Goal: Use online tool/utility: Utilize a website feature to perform a specific function

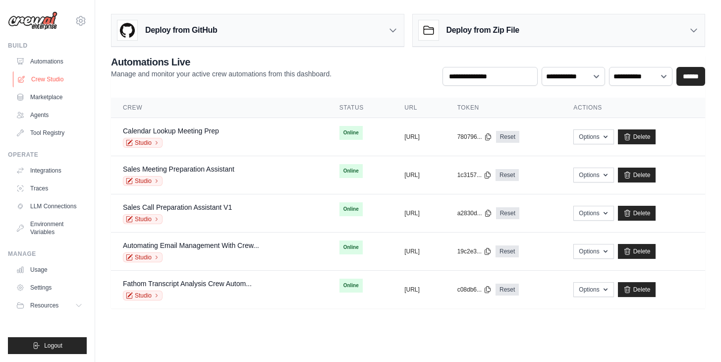
click at [45, 80] on link "Crew Studio" at bounding box center [50, 79] width 75 height 16
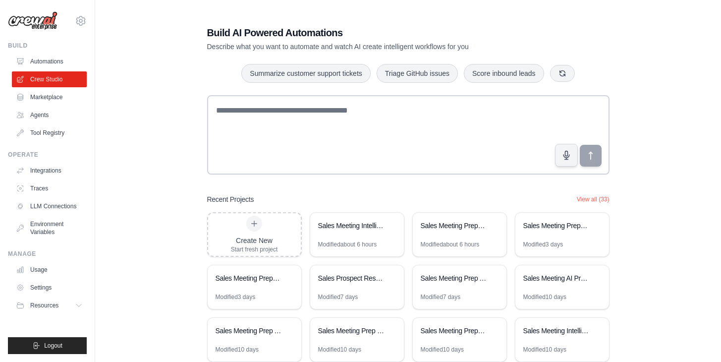
click at [32, 25] on img at bounding box center [33, 20] width 50 height 19
click at [49, 98] on link "Marketplace" at bounding box center [50, 97] width 75 height 16
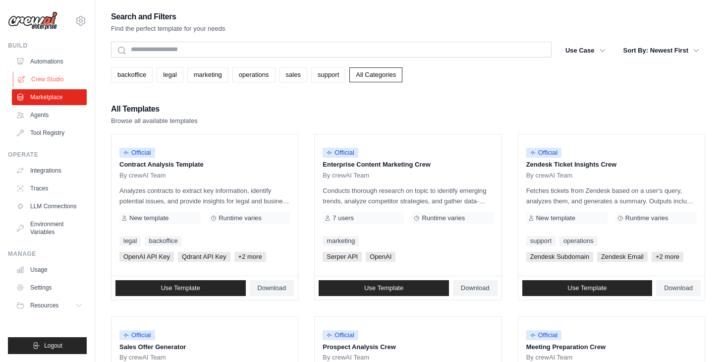
click at [52, 74] on link "Crew Studio" at bounding box center [50, 79] width 75 height 16
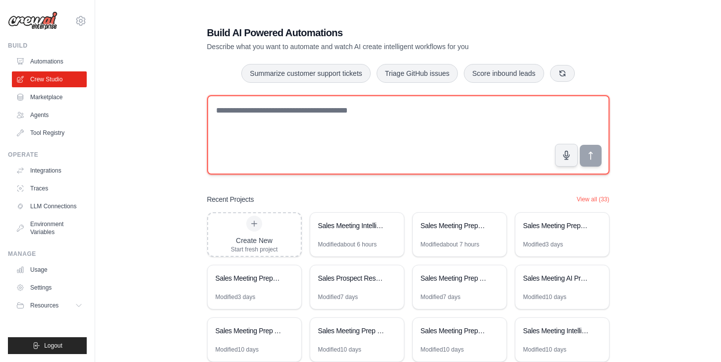
click at [247, 122] on textarea at bounding box center [408, 134] width 403 height 79
paste textarea "**********"
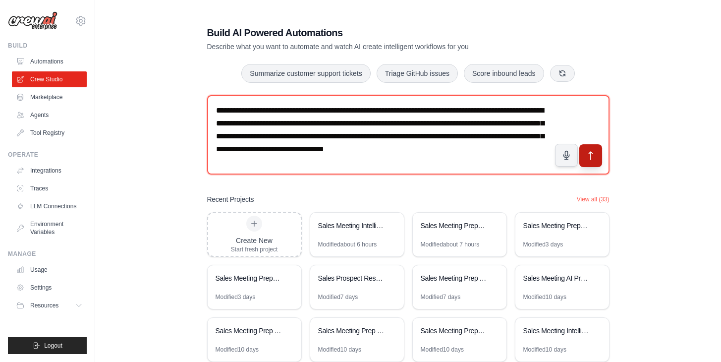
type textarea "**********"
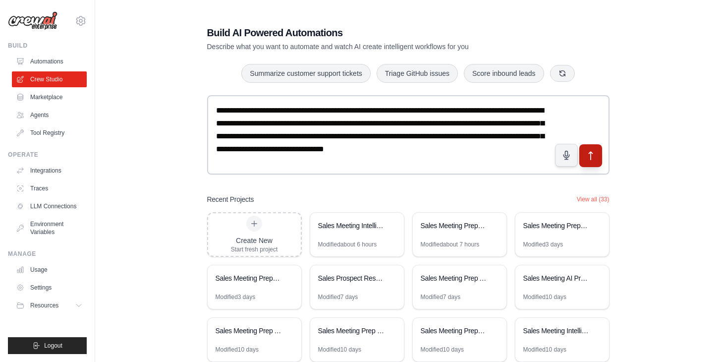
click at [593, 153] on icon "submit" at bounding box center [590, 156] width 10 height 10
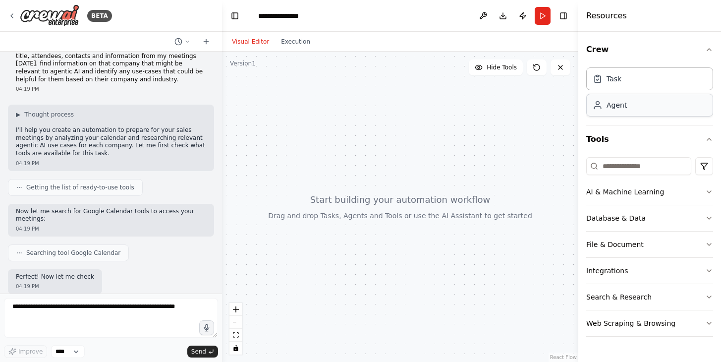
scroll to position [85, 0]
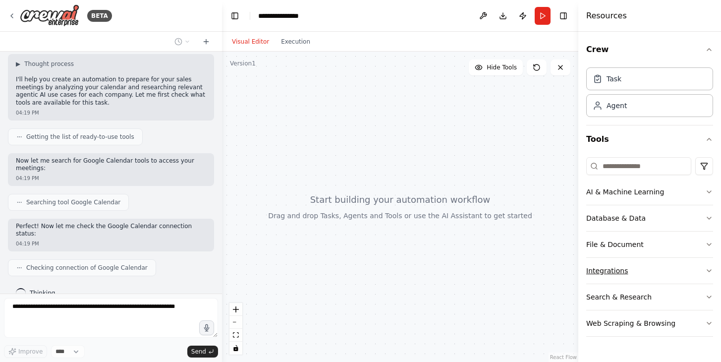
click at [635, 278] on button "Integrations" at bounding box center [649, 271] width 127 height 26
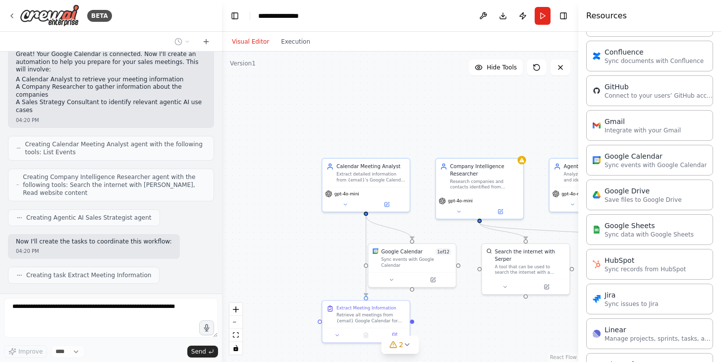
scroll to position [347, 0]
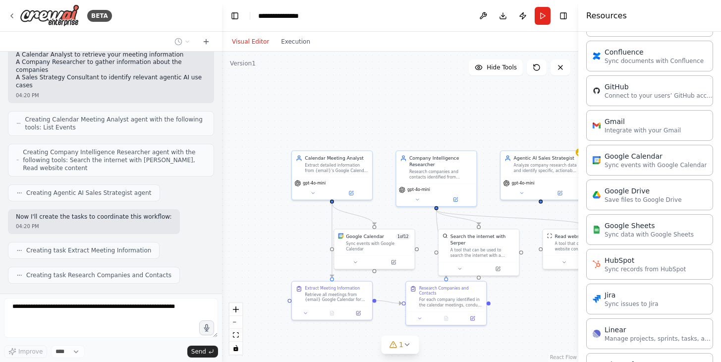
drag, startPoint x: 338, startPoint y: 107, endPoint x: 297, endPoint y: 98, distance: 41.6
click at [297, 98] on div ".deletable-edge-delete-btn { width: 20px; height: 20px; border: 0px solid #ffff…" at bounding box center [400, 207] width 356 height 310
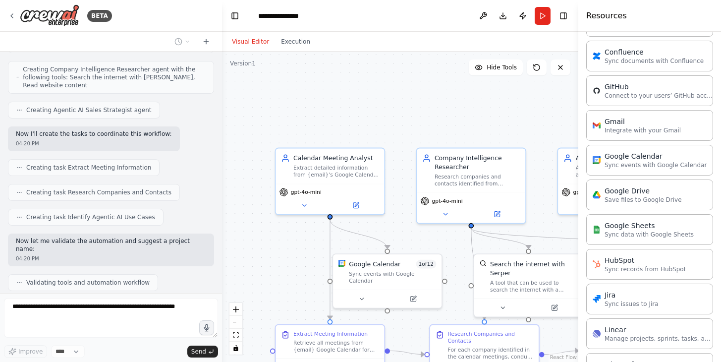
scroll to position [462, 0]
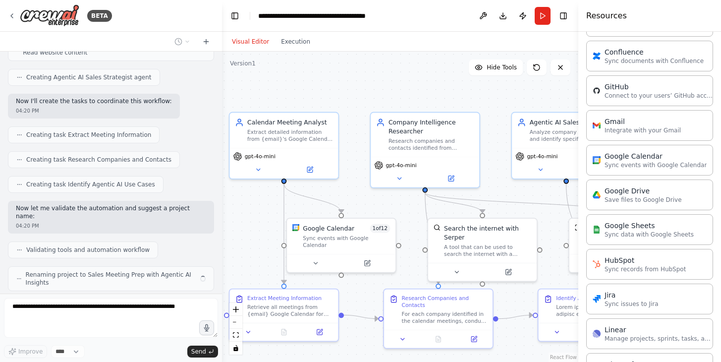
drag, startPoint x: 304, startPoint y: 118, endPoint x: 258, endPoint y: 82, distance: 58.3
click at [258, 82] on div ".deletable-edge-delete-btn { width: 20px; height: 20px; border: 0px solid #ffff…" at bounding box center [400, 207] width 356 height 310
click at [259, 173] on button at bounding box center [258, 168] width 50 height 10
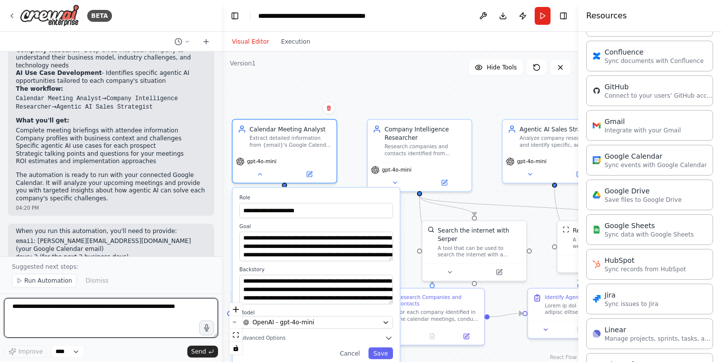
scroll to position [785, 0]
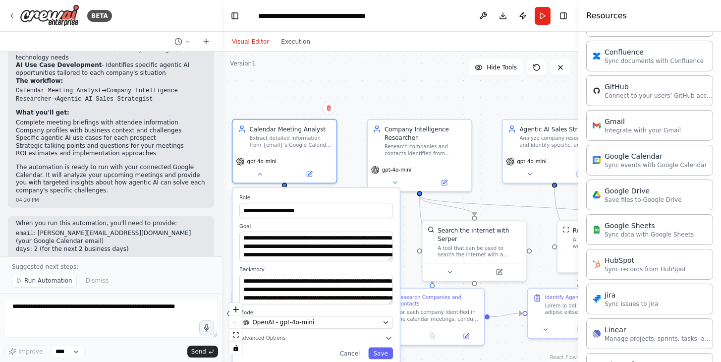
click at [404, 96] on div "**********" at bounding box center [400, 207] width 356 height 310
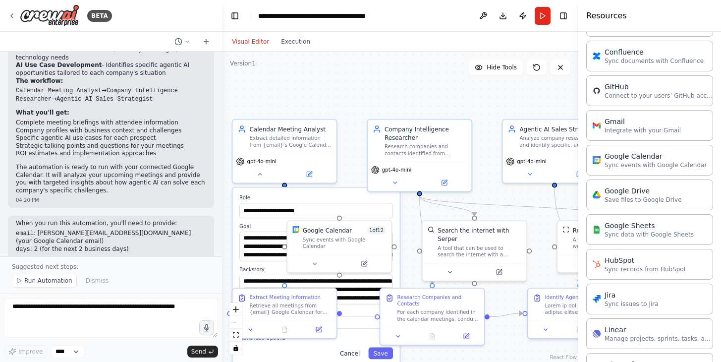
click at [348, 352] on button "Cancel" at bounding box center [350, 353] width 30 height 12
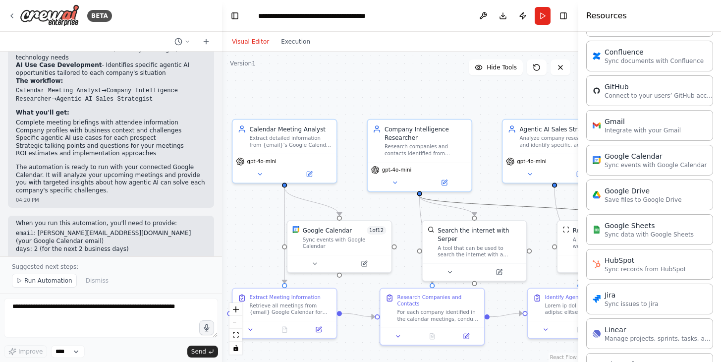
drag, startPoint x: 538, startPoint y: 204, endPoint x: 514, endPoint y: 192, distance: 26.6
click at [514, 192] on div ".deletable-edge-delete-btn { width: 20px; height: 20px; border: 0px solid #ffff…" at bounding box center [400, 207] width 356 height 310
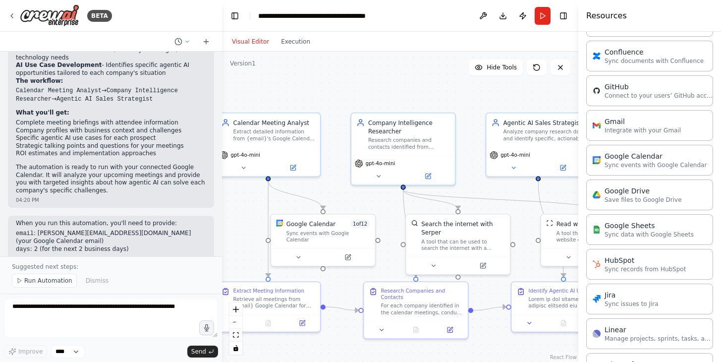
drag, startPoint x: 487, startPoint y: 103, endPoint x: 470, endPoint y: 96, distance: 18.0
click at [470, 96] on div ".deletable-edge-delete-btn { width: 20px; height: 20px; border: 0px solid #ffff…" at bounding box center [400, 207] width 356 height 310
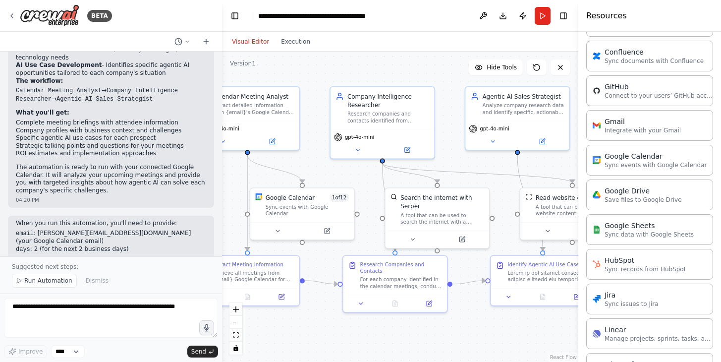
drag, startPoint x: 336, startPoint y: 339, endPoint x: 316, endPoint y: 312, distance: 32.9
click at [315, 312] on div ".deletable-edge-delete-btn { width: 20px; height: 20px; border: 0px solid #ffff…" at bounding box center [400, 207] width 356 height 310
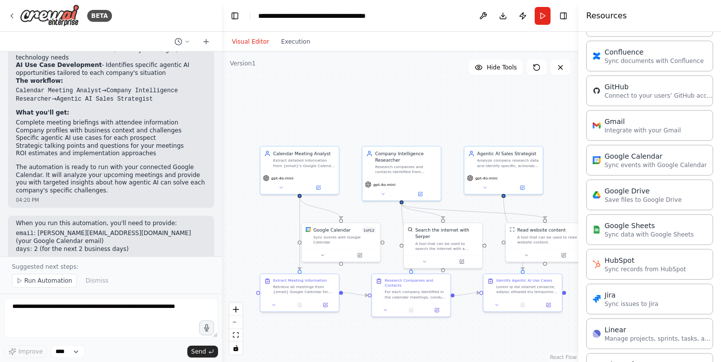
drag, startPoint x: 405, startPoint y: 341, endPoint x: 404, endPoint y: 319, distance: 22.3
click at [404, 319] on div ".deletable-edge-delete-btn { width: 20px; height: 20px; border: 0px solid #ffff…" at bounding box center [400, 207] width 356 height 310
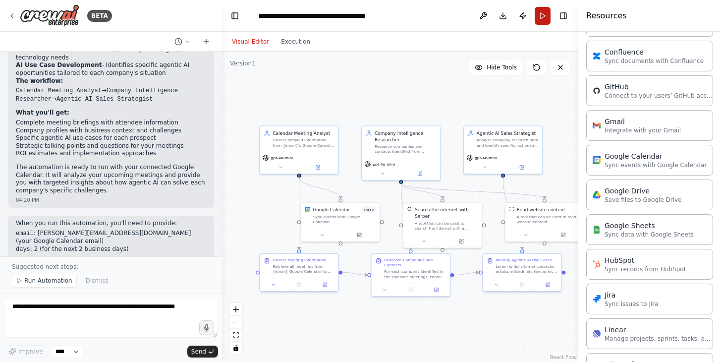
click at [543, 16] on button "Run" at bounding box center [543, 16] width 16 height 18
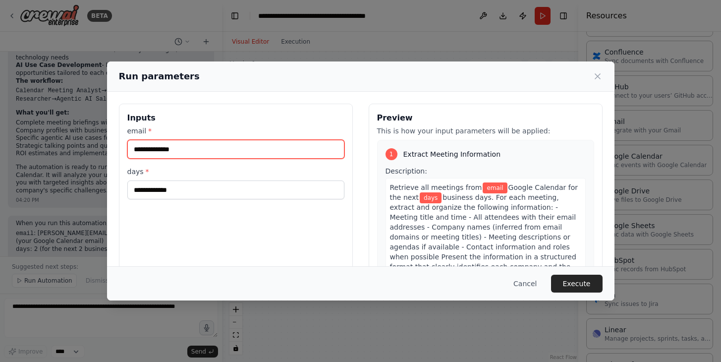
click at [272, 153] on input "email *" at bounding box center [235, 149] width 217 height 19
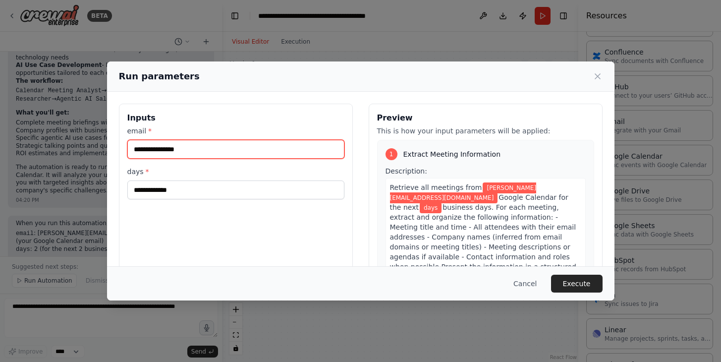
type input "**********"
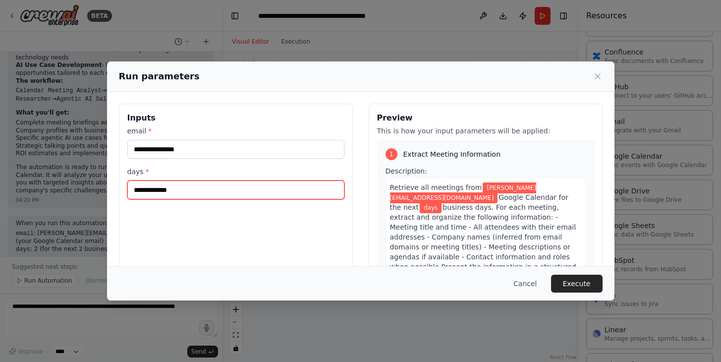
click at [249, 191] on input "days *" at bounding box center [235, 189] width 217 height 19
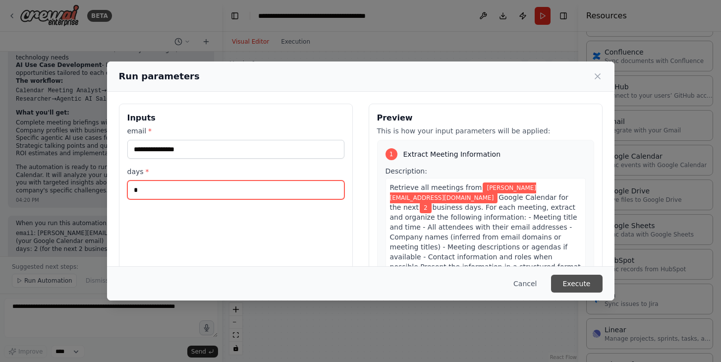
type input "*"
click at [583, 287] on button "Execute" at bounding box center [577, 284] width 52 height 18
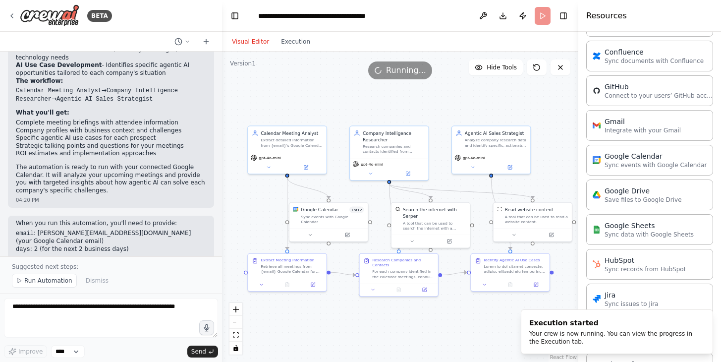
drag, startPoint x: 470, startPoint y: 332, endPoint x: 459, endPoint y: 331, distance: 11.9
click at [459, 331] on div ".deletable-edge-delete-btn { width: 20px; height: 20px; border: 0px solid #ffff…" at bounding box center [400, 207] width 356 height 310
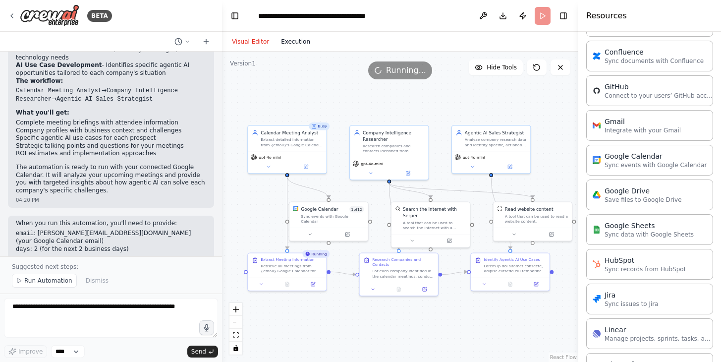
click at [290, 41] on button "Execution" at bounding box center [295, 42] width 41 height 12
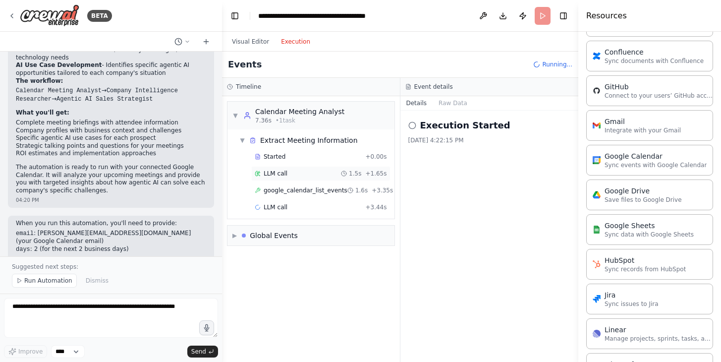
click at [291, 172] on div "LLM call 1.5s + 1.65s" at bounding box center [321, 174] width 132 height 8
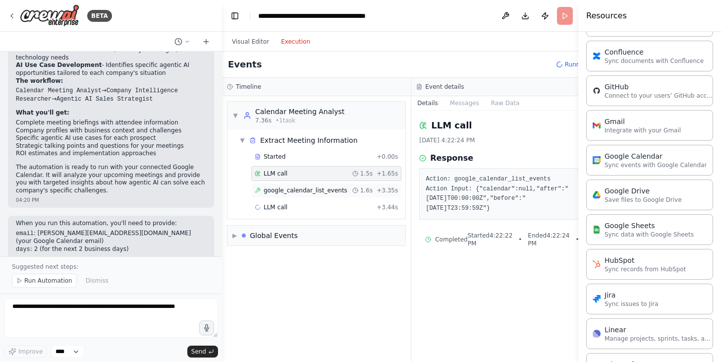
click at [304, 189] on span "google_calendar_list_events" at bounding box center [306, 190] width 84 height 8
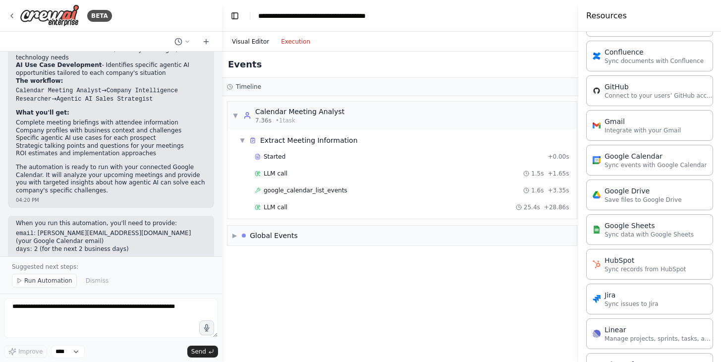
click at [241, 41] on button "Visual Editor" at bounding box center [250, 42] width 49 height 12
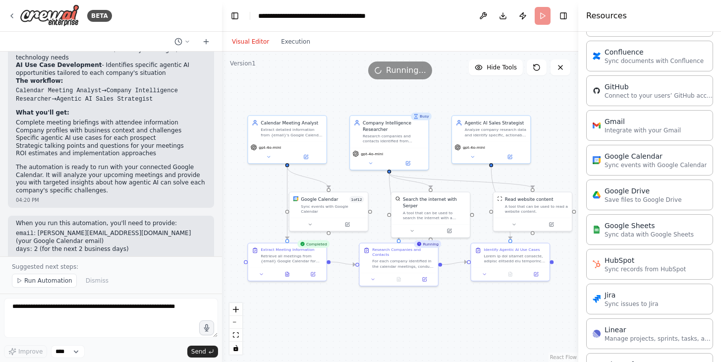
drag, startPoint x: 306, startPoint y: 309, endPoint x: 306, endPoint y: 296, distance: 12.9
click at [306, 296] on div ".deletable-edge-delete-btn { width: 20px; height: 20px; border: 0px solid #ffff…" at bounding box center [400, 207] width 356 height 310
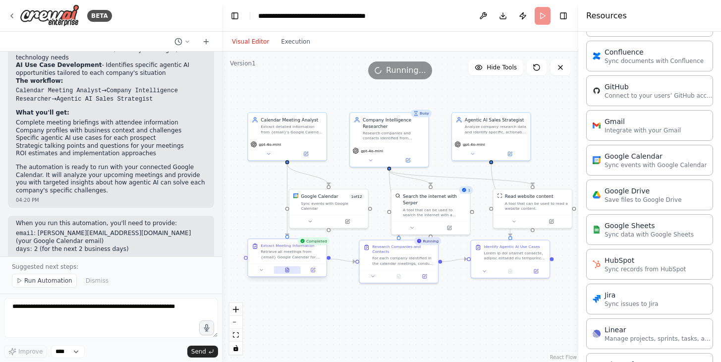
click at [287, 269] on icon at bounding box center [287, 270] width 3 height 4
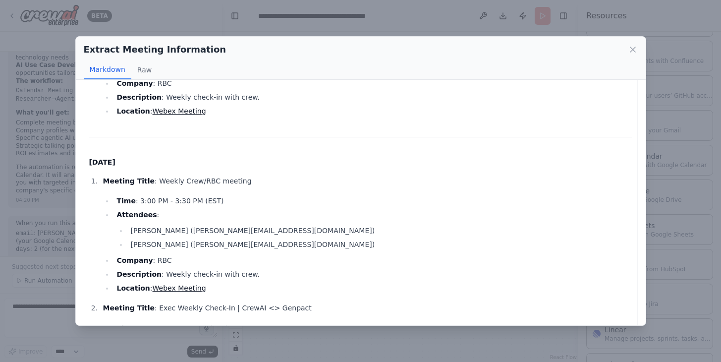
scroll to position [564, 0]
click at [418, 348] on div "Extract Meeting Information Markdown Raw Meeting Schedule for [PERSON_NAME] ([D…" at bounding box center [360, 181] width 721 height 362
